Goal: Task Accomplishment & Management: Manage account settings

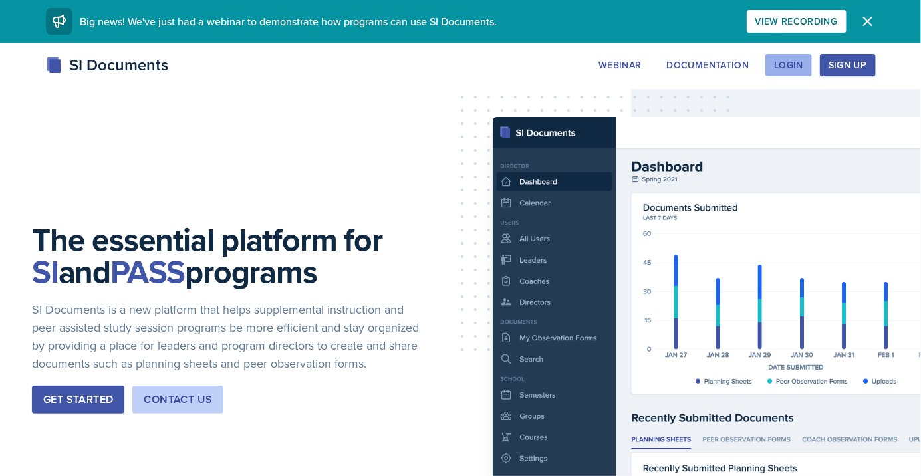
click at [790, 60] on div "Login" at bounding box center [788, 65] width 29 height 11
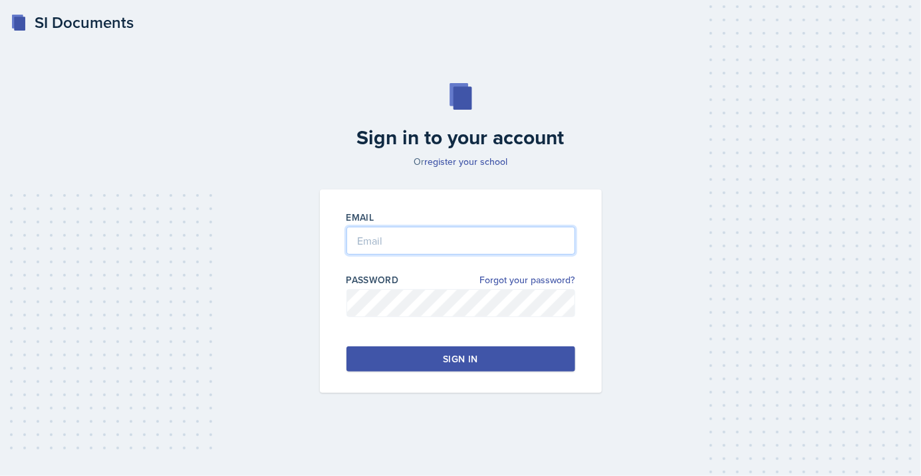
click at [550, 255] on input "email" at bounding box center [460, 241] width 229 height 28
click at [505, 255] on input "email" at bounding box center [460, 241] width 229 height 28
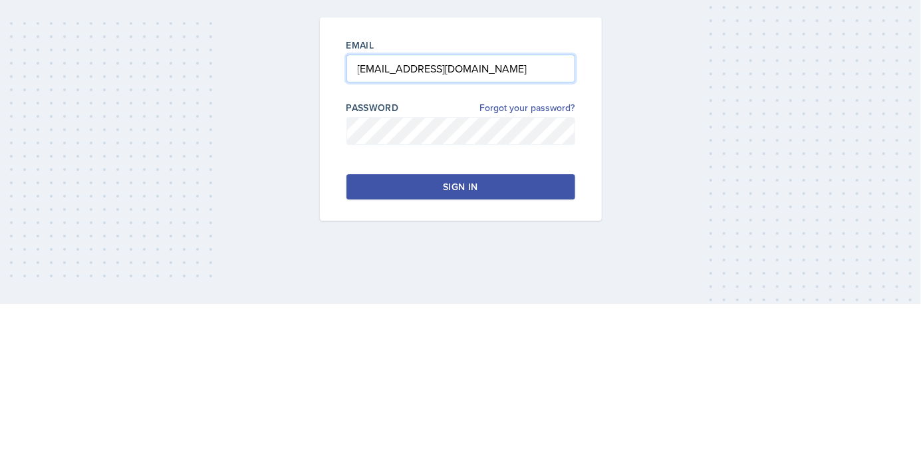
type input "[EMAIL_ADDRESS][DOMAIN_NAME]"
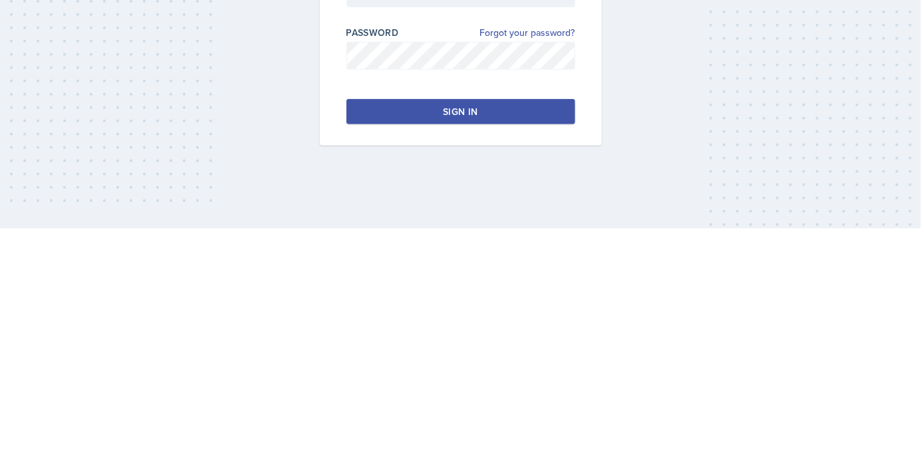
click at [527, 372] on button "Sign in" at bounding box center [460, 358] width 229 height 25
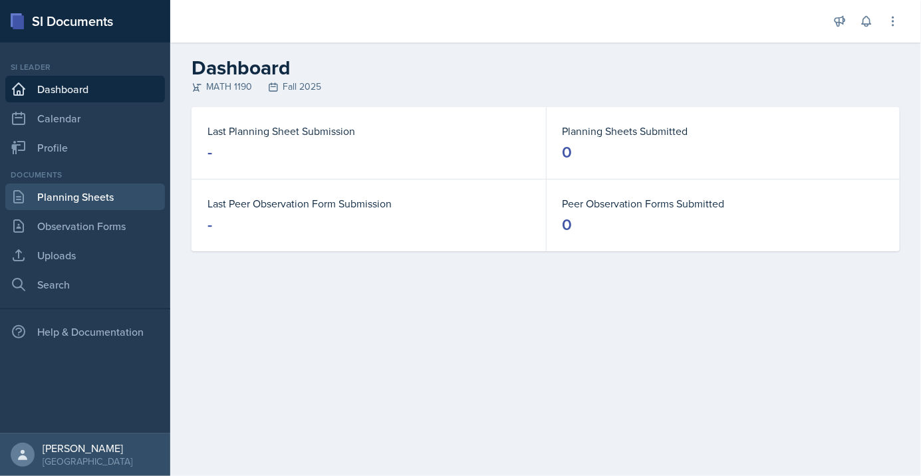
click at [33, 197] on link "Planning Sheets" at bounding box center [85, 196] width 160 height 27
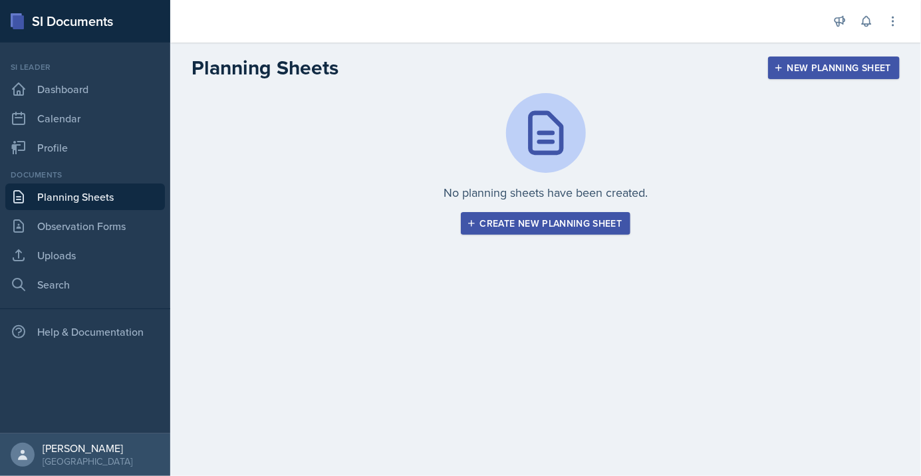
click at [491, 227] on div "Create new planning sheet" at bounding box center [545, 223] width 153 height 11
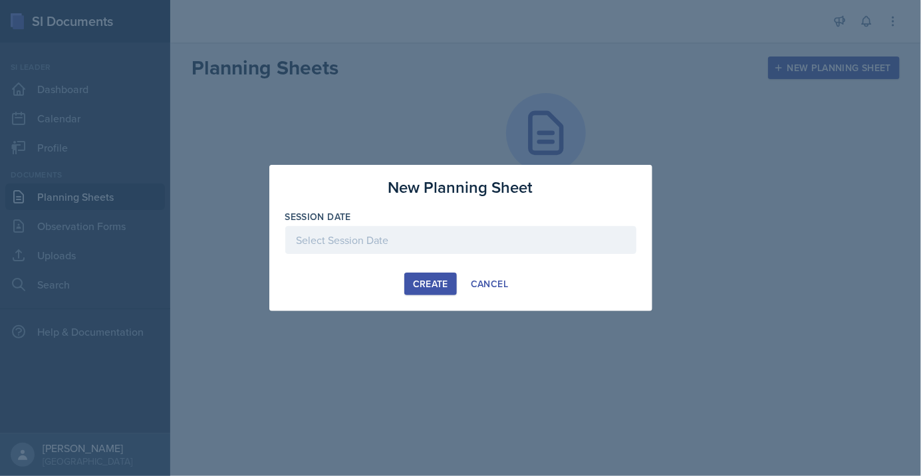
click at [479, 304] on div "New Planning Sheet Session Date [DATE] 27 28 29 30 31 1 2 3 4 5 6 7 8 9 10 11 1…" at bounding box center [460, 238] width 383 height 146
click at [507, 294] on button "Cancel" at bounding box center [489, 284] width 55 height 23
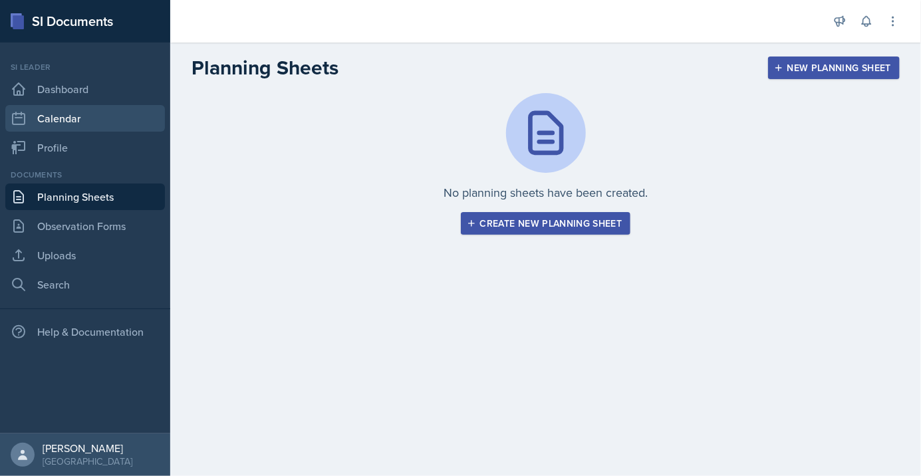
click at [105, 110] on link "Calendar" at bounding box center [85, 118] width 160 height 27
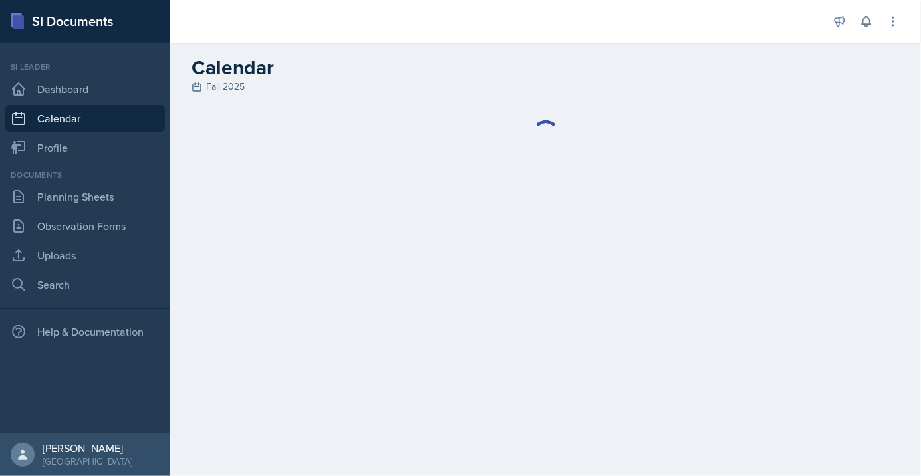
click at [94, 88] on link "Dashboard" at bounding box center [85, 89] width 160 height 27
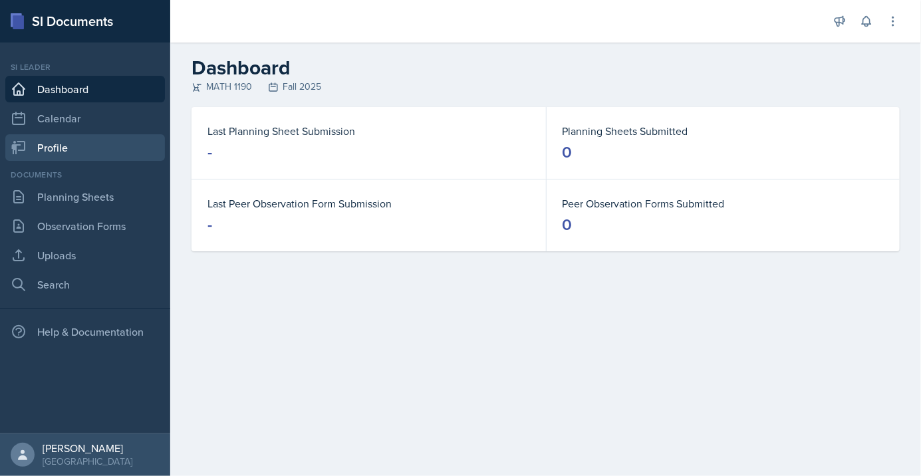
click at [17, 146] on icon at bounding box center [19, 148] width 16 height 16
